Goal: Task Accomplishment & Management: Use online tool/utility

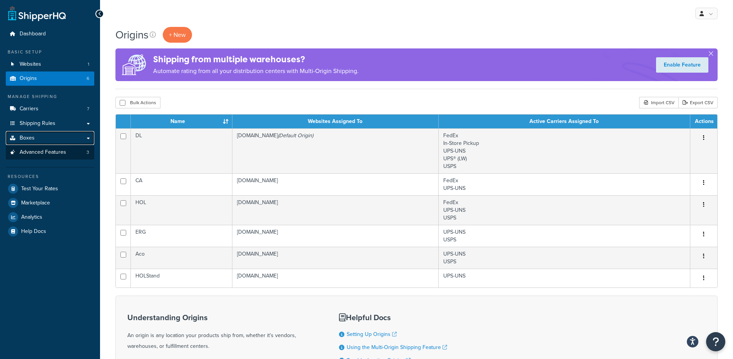
click at [76, 145] on link "Boxes" at bounding box center [50, 138] width 89 height 14
click at [66, 152] on link "Advanced Features 3" at bounding box center [50, 152] width 89 height 14
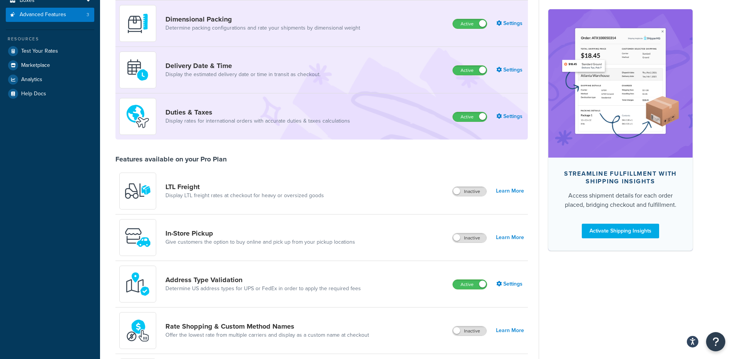
scroll to position [149, 0]
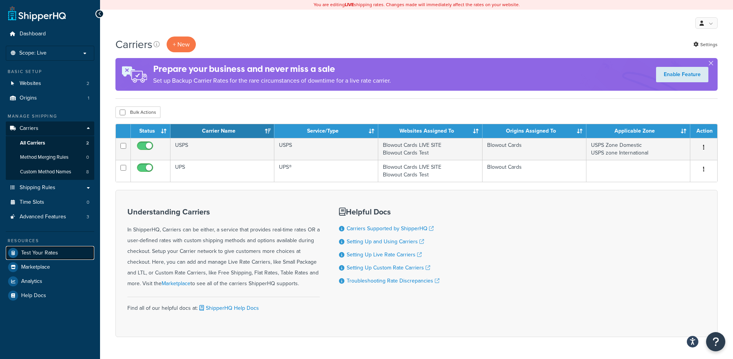
click at [62, 253] on link "Test Your Rates" at bounding box center [50, 253] width 89 height 14
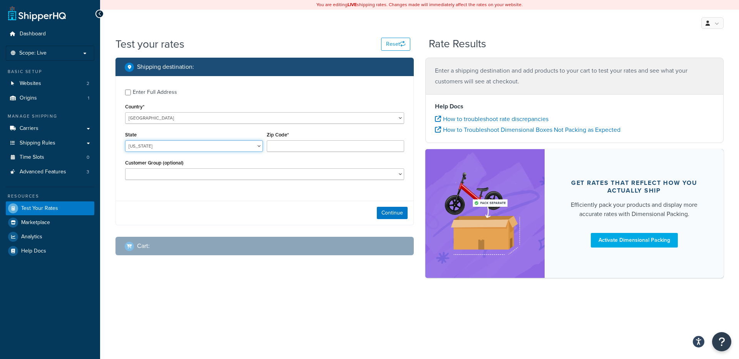
click at [177, 149] on select "Alabama Alaska American Samoa Arizona Arkansas Armed Forces Americas Armed Forc…" at bounding box center [194, 146] width 138 height 12
click at [125, 140] on select "Alabama Alaska American Samoa Arizona Arkansas Armed Forces Americas Armed Forc…" at bounding box center [194, 146] width 138 height 12
select select "CA"
click at [283, 151] on input "Zip Code*" at bounding box center [336, 146] width 138 height 12
type input "92506"
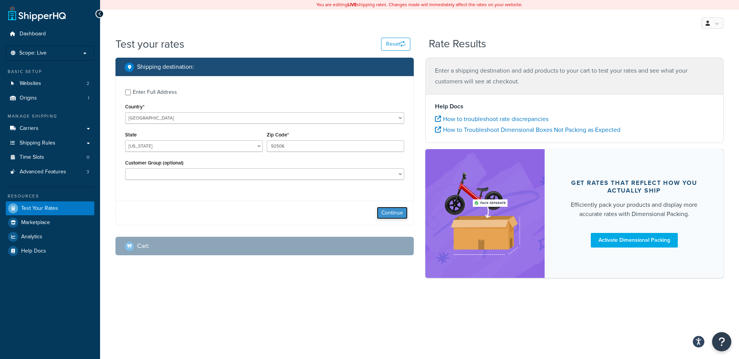
click at [406, 214] on button "Continue" at bounding box center [392, 213] width 31 height 12
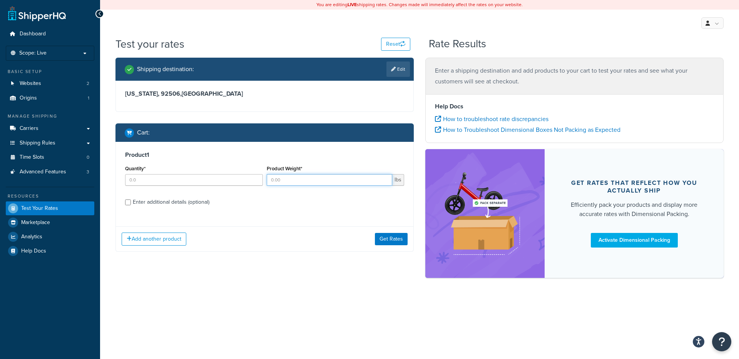
click at [286, 176] on input "Product Weight*" at bounding box center [330, 180] width 126 height 12
type input "10"
type input "1"
click at [391, 236] on button "Get Rates" at bounding box center [391, 239] width 33 height 12
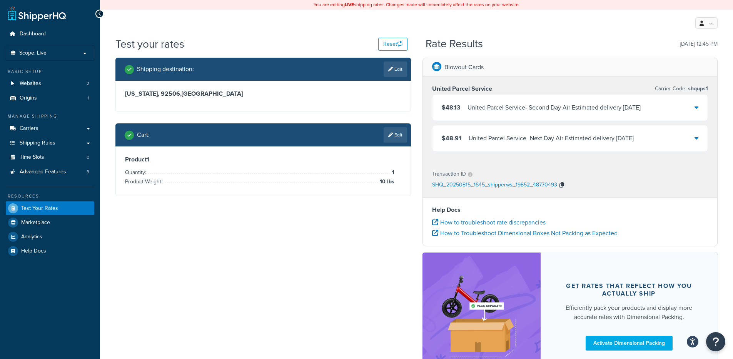
click at [564, 184] on button "button" at bounding box center [561, 186] width 9 height 12
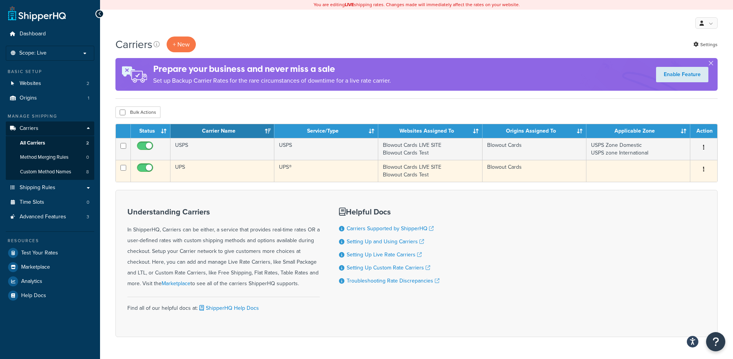
click at [212, 171] on td "UPS" at bounding box center [222, 171] width 104 height 22
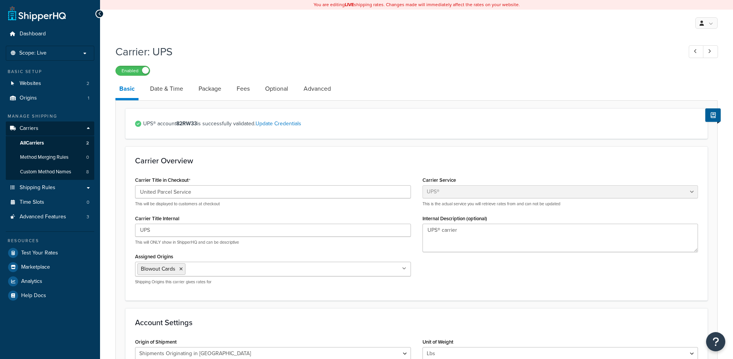
select select "ups"
select select "us"
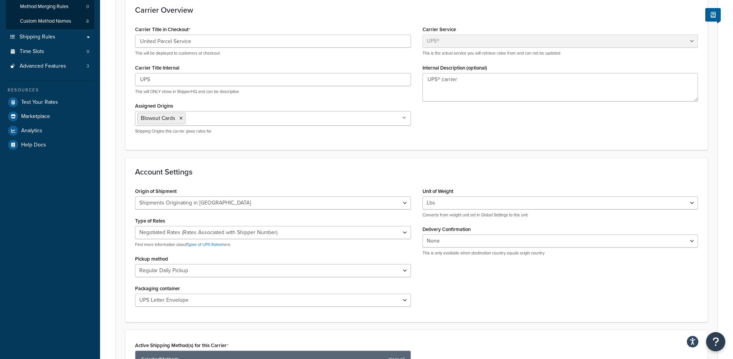
scroll to position [152, 0]
click at [236, 298] on select "Customer Packaging UPS Letter Envelope Customer Supplied Package UPS Tube UPS P…" at bounding box center [273, 299] width 276 height 13
select select "02"
click at [135, 293] on select "Customer Packaging UPS Letter Envelope Customer Supplied Package UPS Tube UPS P…" at bounding box center [273, 299] width 276 height 13
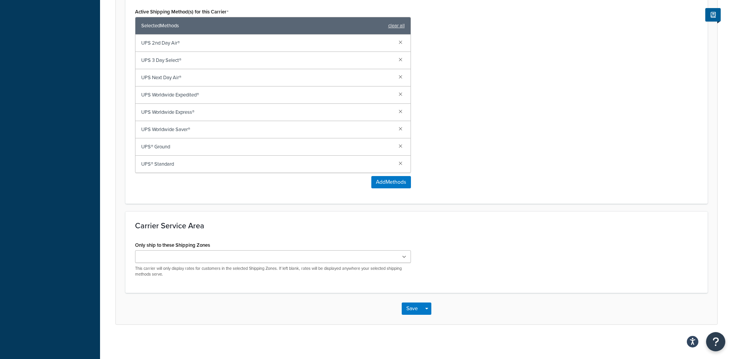
scroll to position [489, 0]
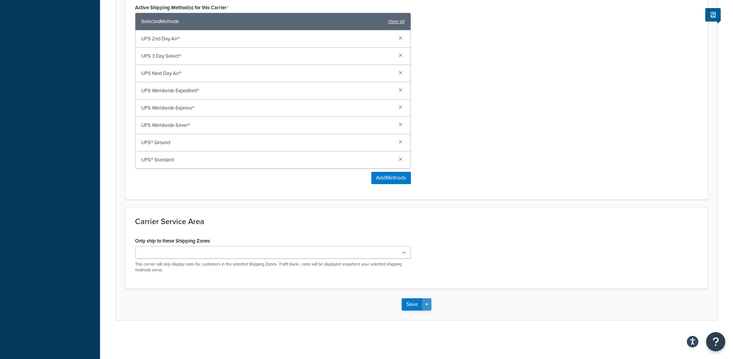
click at [426, 302] on button "Save Dropdown" at bounding box center [426, 305] width 9 height 12
click at [430, 314] on button "Save and Edit" at bounding box center [430, 319] width 56 height 16
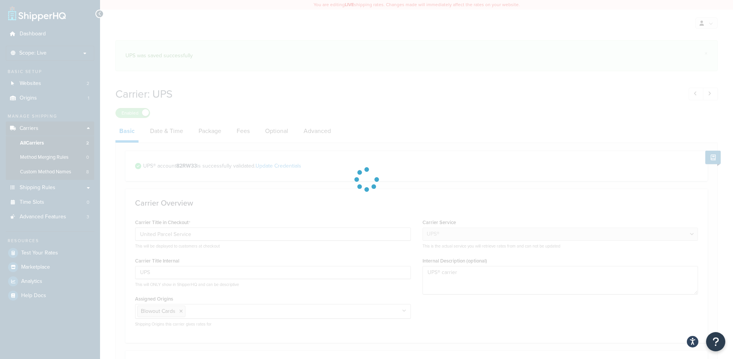
select select "ups"
select select "us"
select select "02"
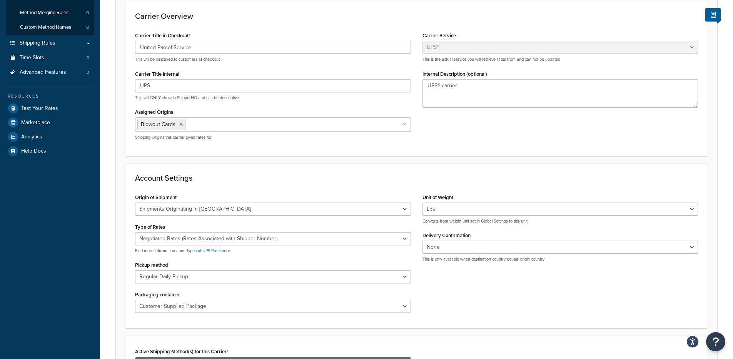
scroll to position [143, 0]
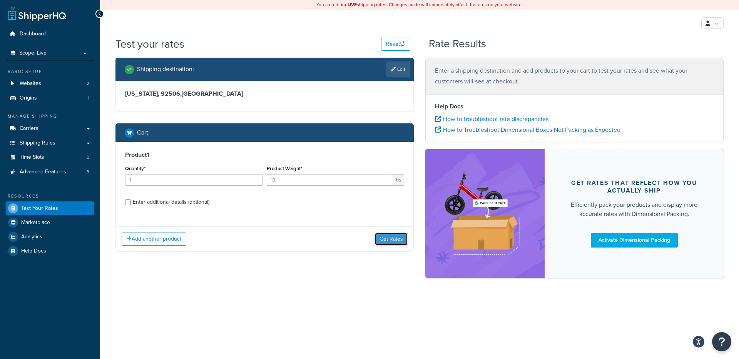
click at [390, 236] on button "Get Rates" at bounding box center [391, 239] width 33 height 12
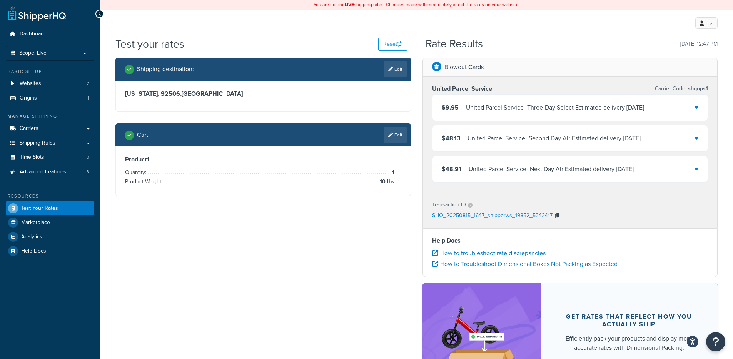
click at [556, 215] on icon "button" at bounding box center [557, 215] width 5 height 5
